Goal: Transaction & Acquisition: Purchase product/service

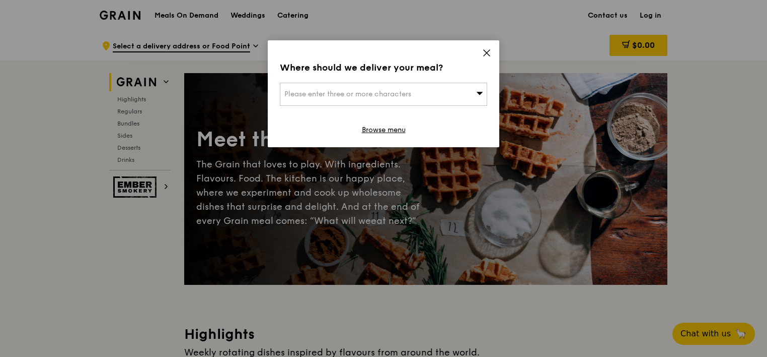
click at [484, 50] on icon at bounding box center [486, 52] width 9 height 9
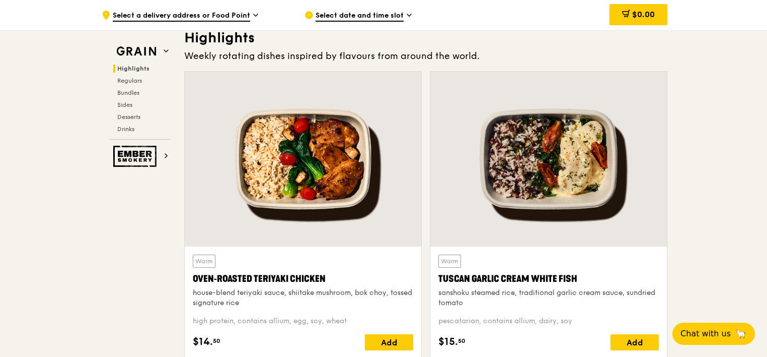
scroll to position [354, 0]
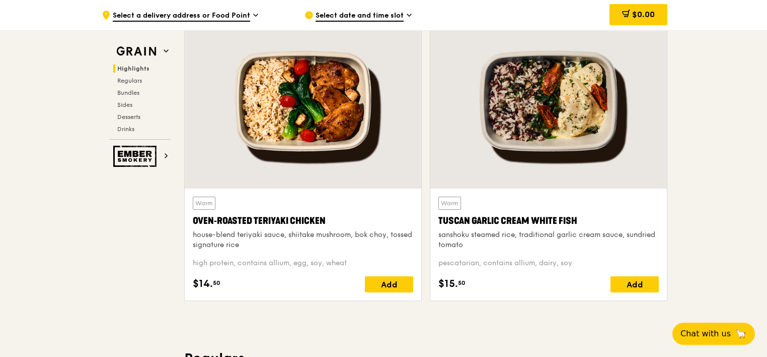
click at [521, 118] on div at bounding box center [549, 101] width 237 height 175
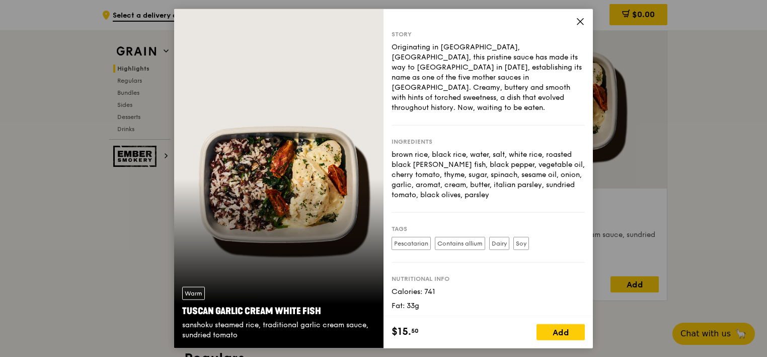
click at [574, 21] on div "Story Originating in [GEOGRAPHIC_DATA], [GEOGRAPHIC_DATA], this pristine sauce …" at bounding box center [488, 162] width 209 height 307
click at [576, 23] on icon at bounding box center [580, 21] width 9 height 9
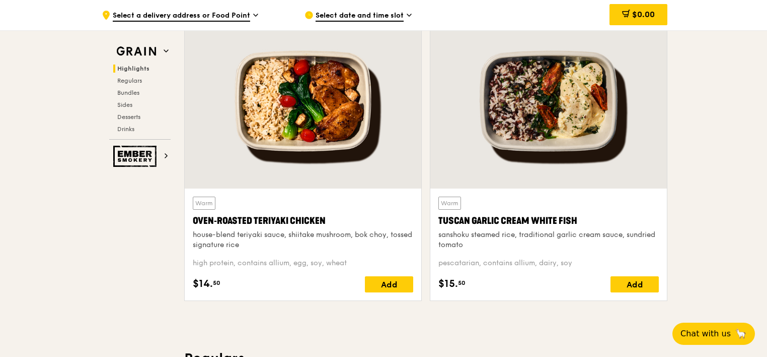
click at [312, 105] on div at bounding box center [303, 101] width 237 height 175
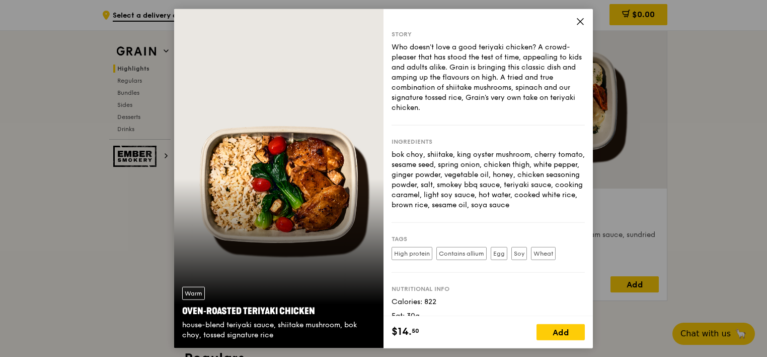
click at [575, 19] on div "Story Who doesn't love a good teriyaki chicken? A crowd-pleaser that has stood …" at bounding box center [488, 162] width 209 height 307
click at [577, 21] on icon at bounding box center [580, 21] width 9 height 9
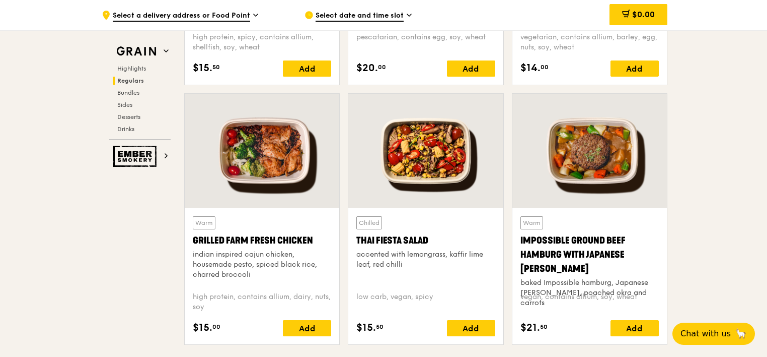
scroll to position [1112, 0]
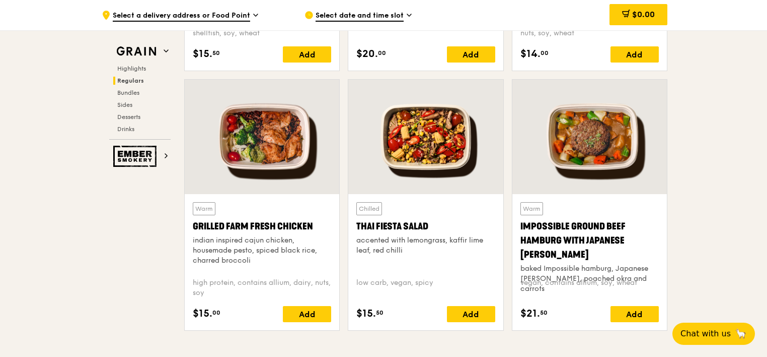
click at [430, 155] on div at bounding box center [425, 137] width 155 height 114
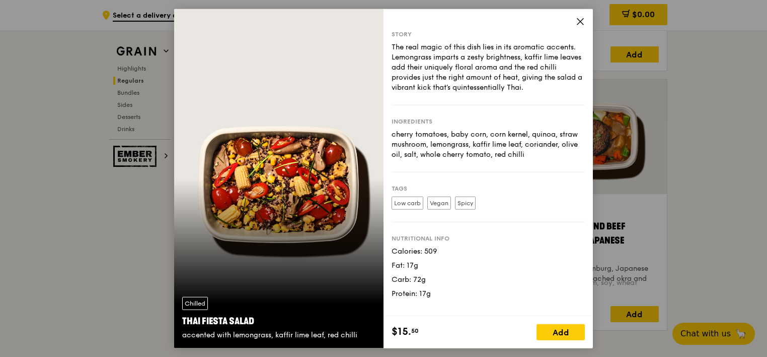
click at [578, 19] on icon at bounding box center [581, 22] width 6 height 6
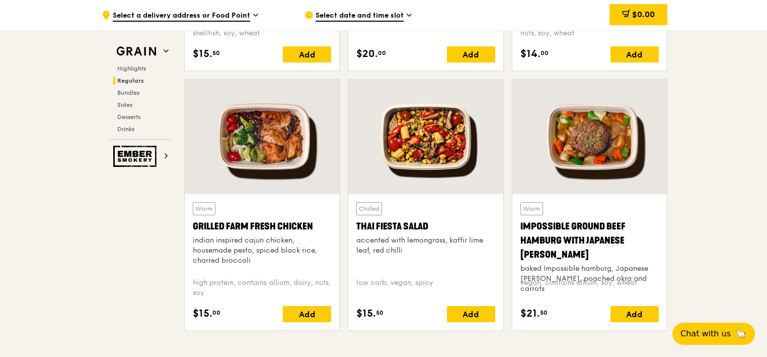
click at [606, 130] on div at bounding box center [590, 137] width 155 height 114
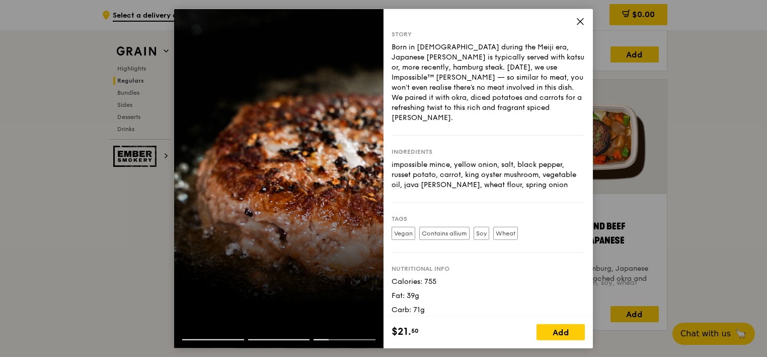
click at [581, 23] on icon at bounding box center [580, 21] width 9 height 9
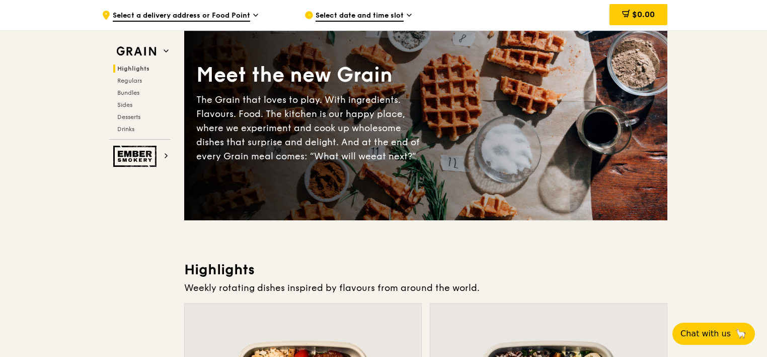
scroll to position [0, 0]
